Goal: Use online tool/utility: Utilize a website feature to perform a specific function

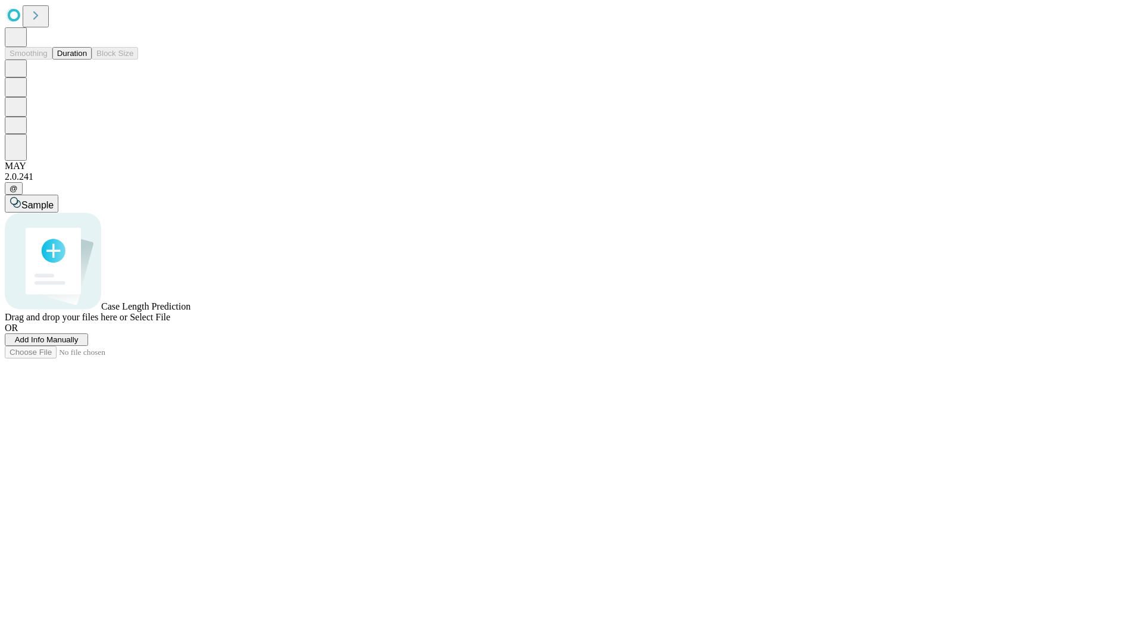
click at [170, 322] on span "Select File" at bounding box center [150, 317] width 40 height 10
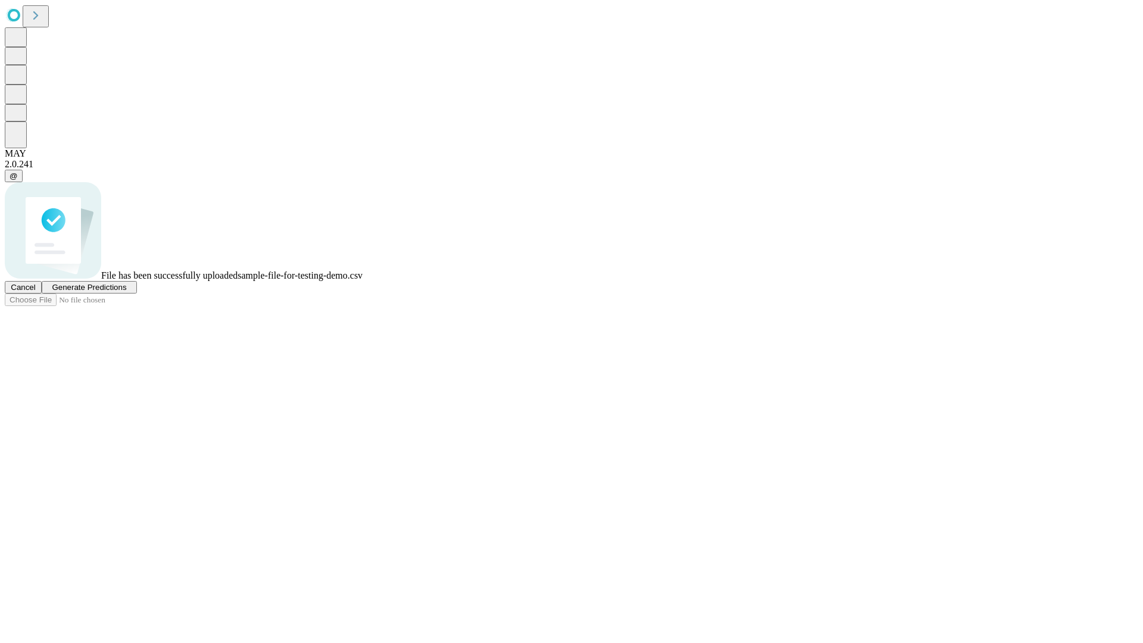
click at [126, 292] on span "Generate Predictions" at bounding box center [89, 287] width 74 height 9
